Goal: Information Seeking & Learning: Learn about a topic

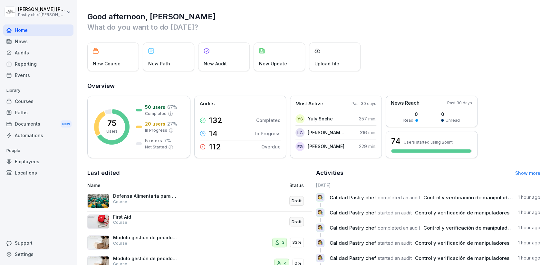
click at [39, 102] on div "Courses" at bounding box center [38, 101] width 70 height 11
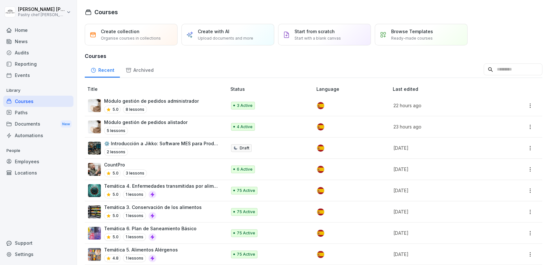
click at [163, 128] on div "5 lessons" at bounding box center [145, 131] width 83 height 8
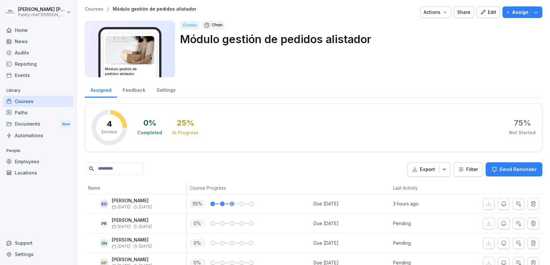
scroll to position [13, 0]
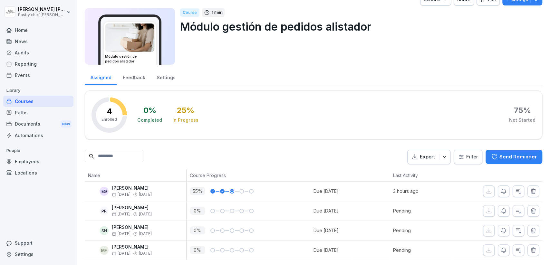
click at [511, 157] on p "Send Reminder" at bounding box center [518, 156] width 37 height 7
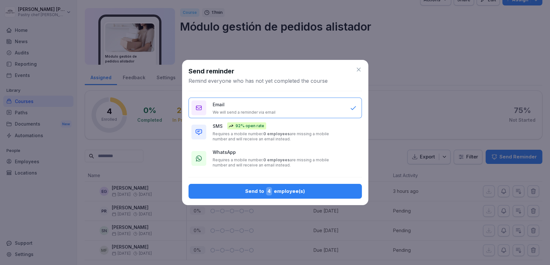
click at [357, 70] on icon at bounding box center [359, 69] width 6 height 6
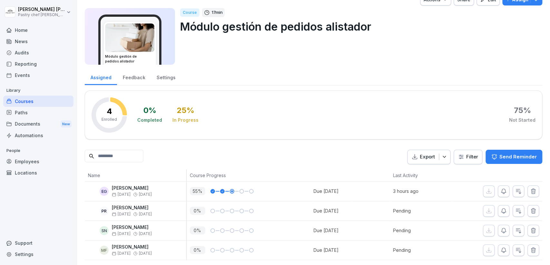
click at [33, 103] on div "Courses" at bounding box center [38, 101] width 70 height 11
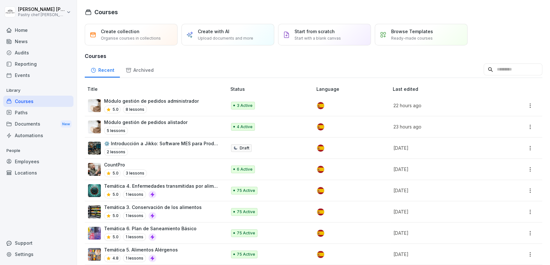
scroll to position [109, 0]
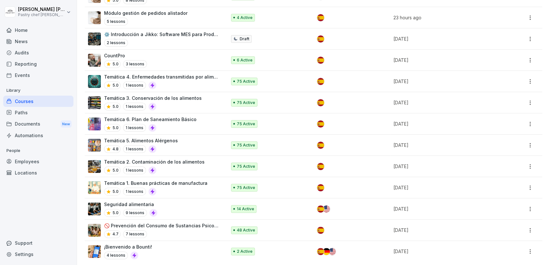
click at [156, 252] on div "¡Bienvenido a Bounti! 4 lessons" at bounding box center [154, 252] width 132 height 16
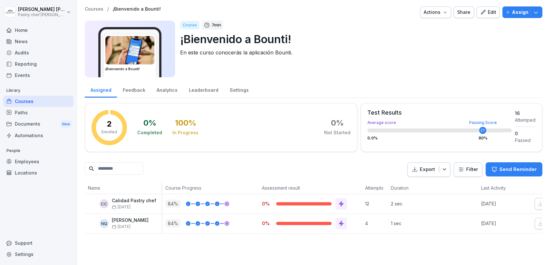
click at [484, 12] on icon "button" at bounding box center [483, 12] width 5 height 5
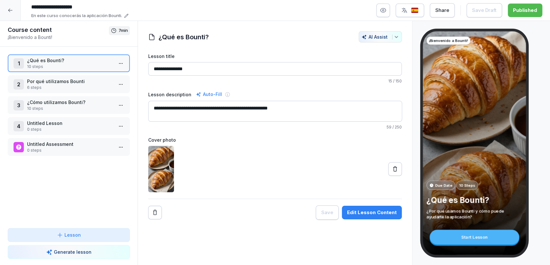
click at [51, 89] on p "6 steps" at bounding box center [70, 88] width 86 height 6
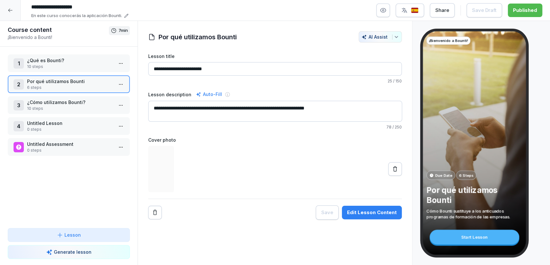
click at [87, 70] on div "1 ¿Qué es Bounti? 10 steps" at bounding box center [69, 63] width 122 height 18
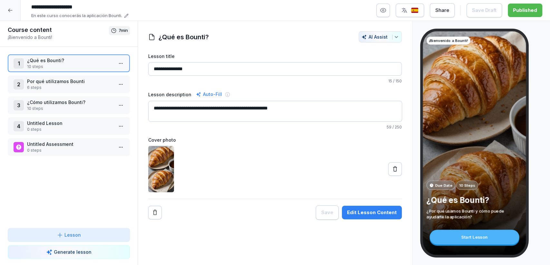
click at [97, 65] on p "10 steps" at bounding box center [70, 67] width 86 height 6
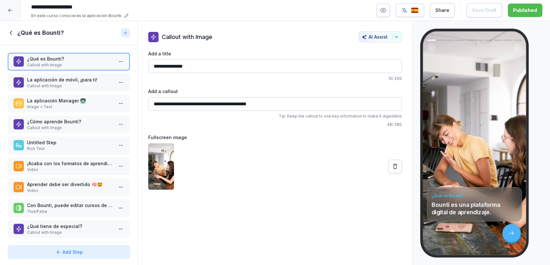
click at [72, 80] on p "La aplicación de móvil, ¡para ti!" at bounding box center [70, 79] width 86 height 7
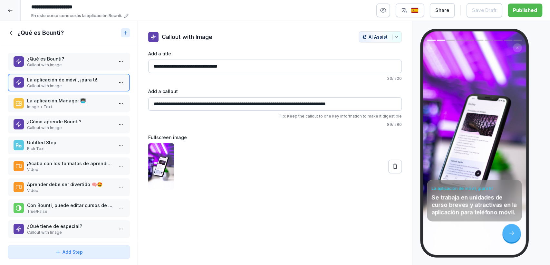
click at [76, 100] on p "La aplicación Manager 👨🏻‍💻" at bounding box center [70, 100] width 86 height 7
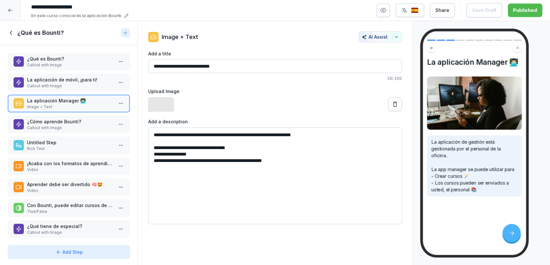
click at [58, 120] on p "¿Cómo aprende Bounti?" at bounding box center [70, 121] width 86 height 7
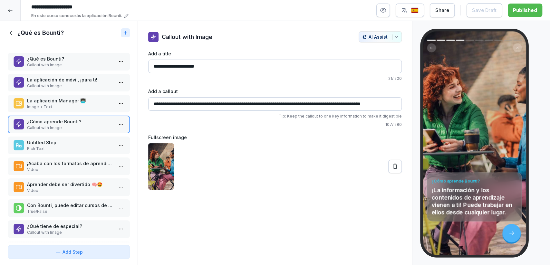
click at [52, 140] on p "Untitled Step" at bounding box center [70, 142] width 86 height 7
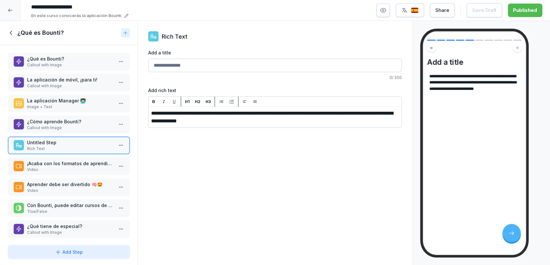
click at [72, 61] on p "¿Qué es Bounti?" at bounding box center [70, 58] width 86 height 7
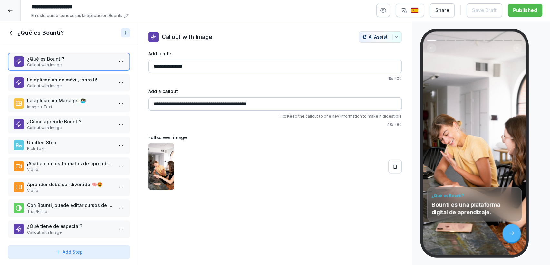
click at [13, 34] on icon at bounding box center [11, 32] width 7 height 7
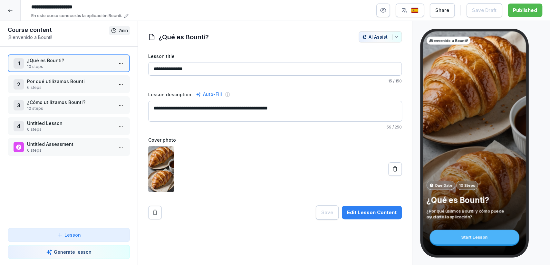
click at [11, 14] on div at bounding box center [10, 10] width 21 height 21
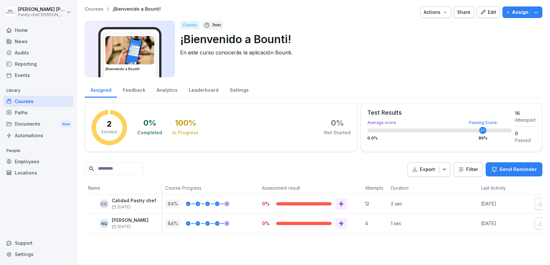
click at [494, 18] on button "Edit" at bounding box center [488, 12] width 23 height 12
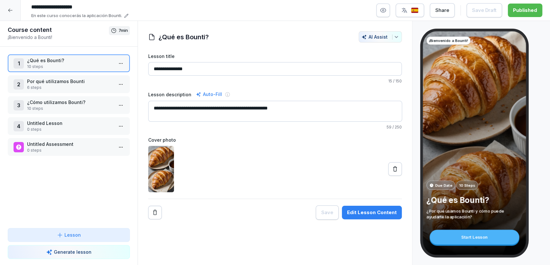
click at [54, 62] on p "¿Qué es Bounti?" at bounding box center [70, 60] width 86 height 7
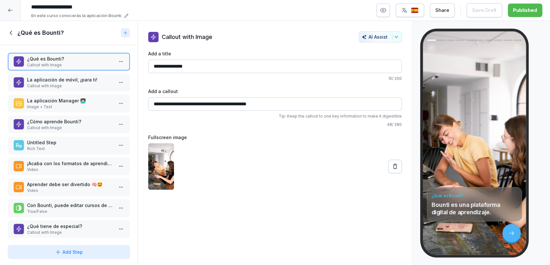
click at [86, 186] on p "Aprender debe ser divertido 🧠🤩" at bounding box center [70, 184] width 86 height 7
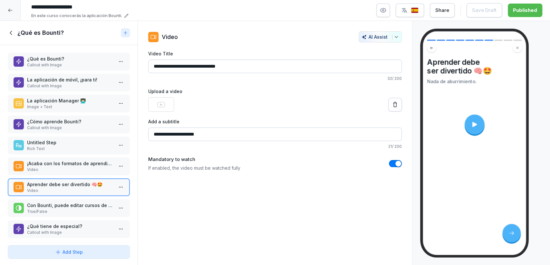
click at [85, 160] on p "¡Acaba con los formatos de aprendizaje frustrantes 😭!" at bounding box center [70, 163] width 86 height 7
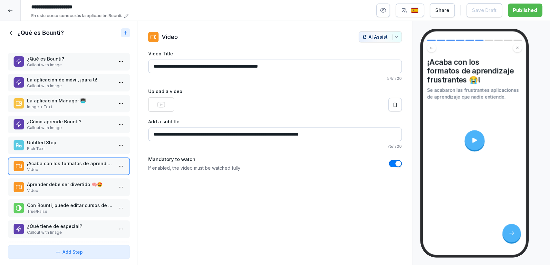
click at [78, 152] on div "Untitled Step Rich Text" at bounding box center [69, 146] width 122 height 18
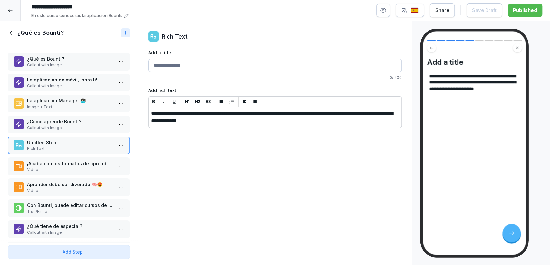
click at [79, 123] on p "¿Cómo aprende Bounti?" at bounding box center [70, 121] width 86 height 7
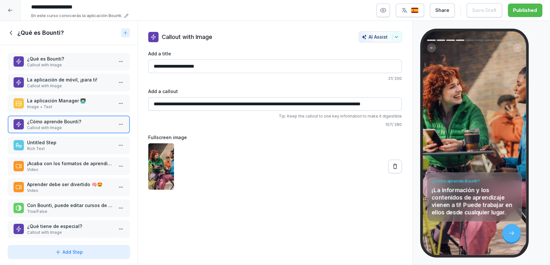
click at [78, 95] on div "La aplicación Manager 👨🏻‍💻 Image + Text" at bounding box center [69, 104] width 122 height 18
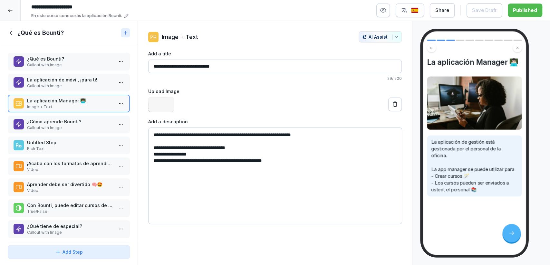
click at [78, 80] on p "La aplicación de móvil, ¡para ti!" at bounding box center [70, 79] width 86 height 7
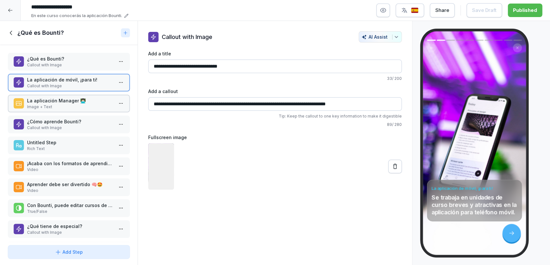
click at [84, 62] on p "Callout with Image" at bounding box center [70, 65] width 86 height 6
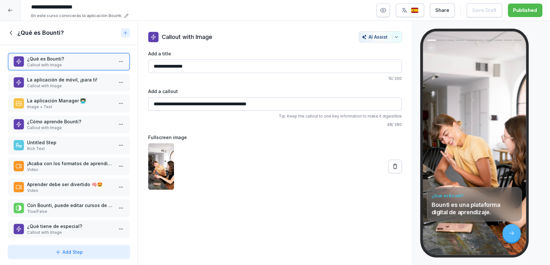
click at [12, 30] on icon at bounding box center [11, 32] width 7 height 7
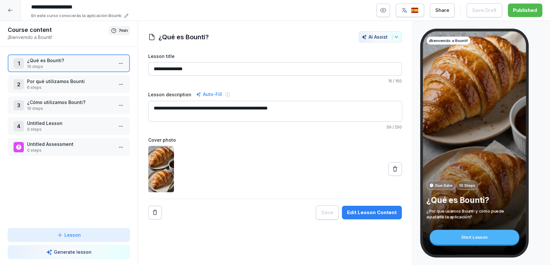
click at [64, 81] on p "Por qué utilizamos Bounti" at bounding box center [70, 81] width 86 height 7
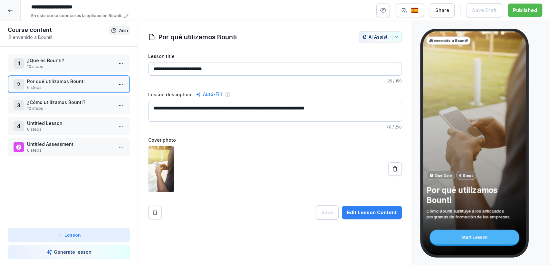
click at [82, 62] on p "¿Qué es Bounti?" at bounding box center [70, 60] width 86 height 7
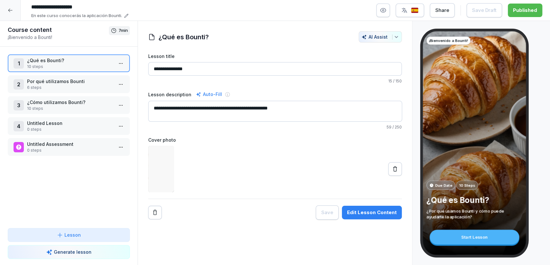
click at [74, 84] on p "Por qué utilizamos Bounti" at bounding box center [70, 81] width 86 height 7
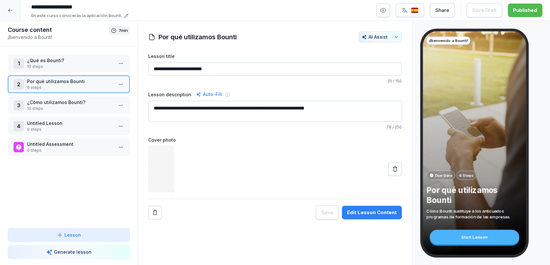
click at [83, 59] on p "¿Qué es Bounti?" at bounding box center [70, 60] width 86 height 7
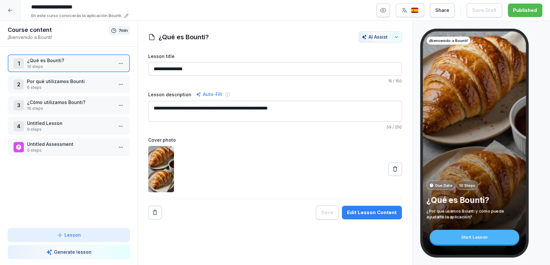
click at [78, 85] on p "6 steps" at bounding box center [70, 88] width 86 height 6
